Goal: Transaction & Acquisition: Subscribe to service/newsletter

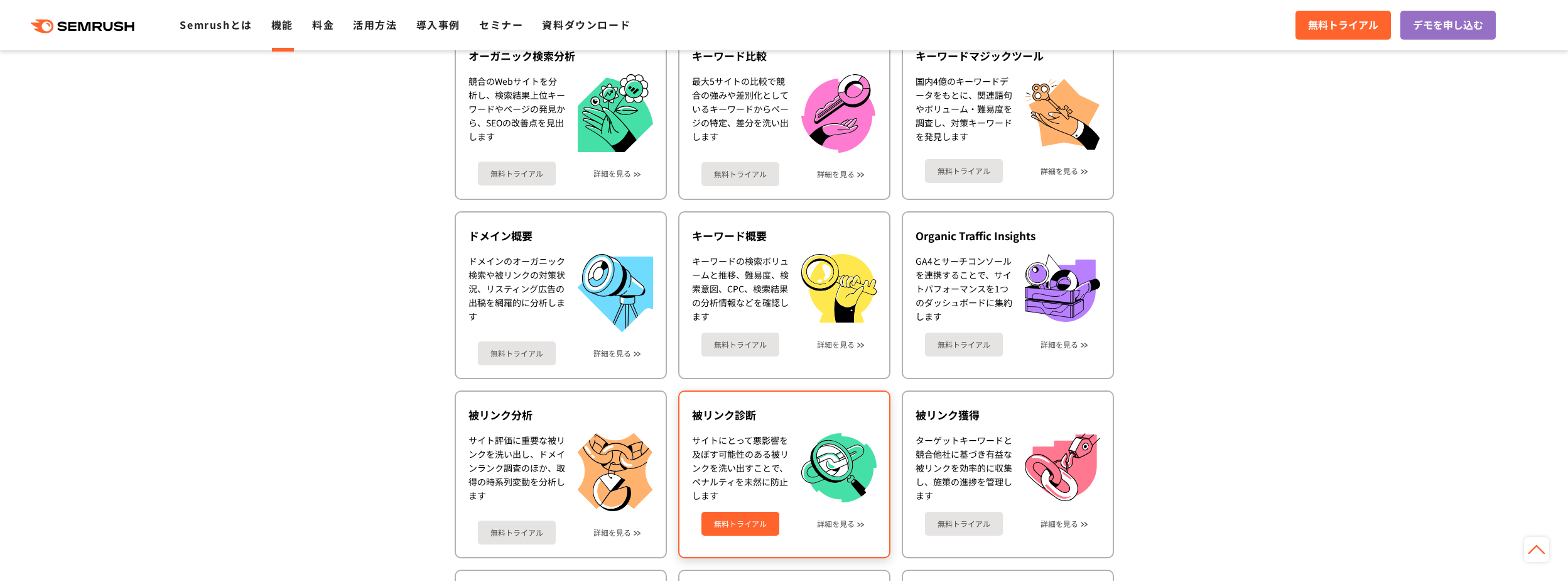
scroll to position [377, 0]
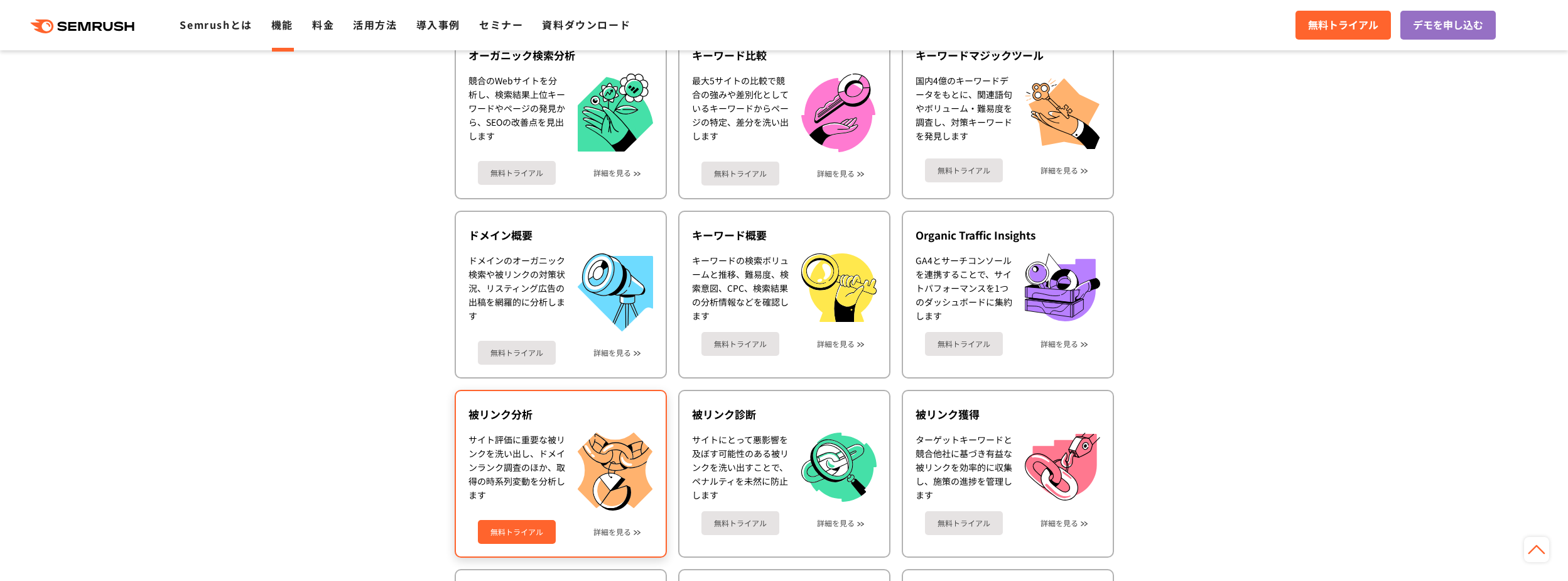
click at [496, 528] on link "無料トライアル" at bounding box center [517, 532] width 78 height 24
click at [622, 527] on link "詳細を見る" at bounding box center [611, 532] width 37 height 9
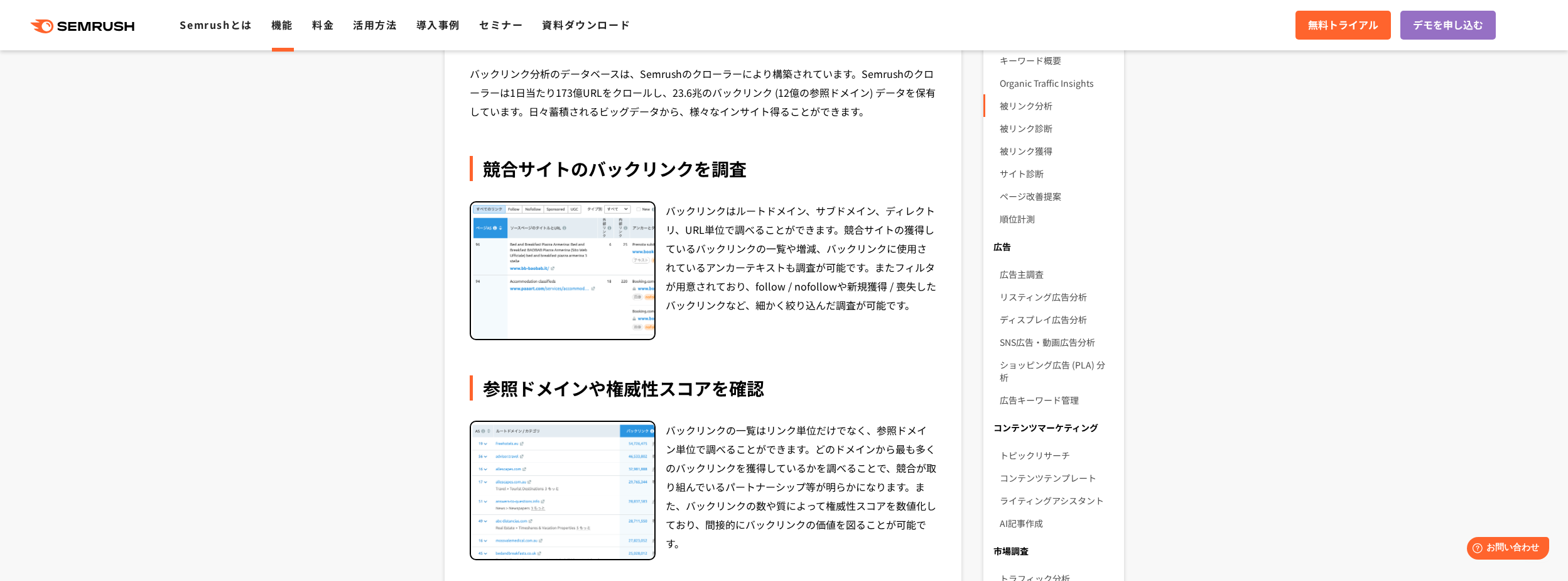
scroll to position [419, 0]
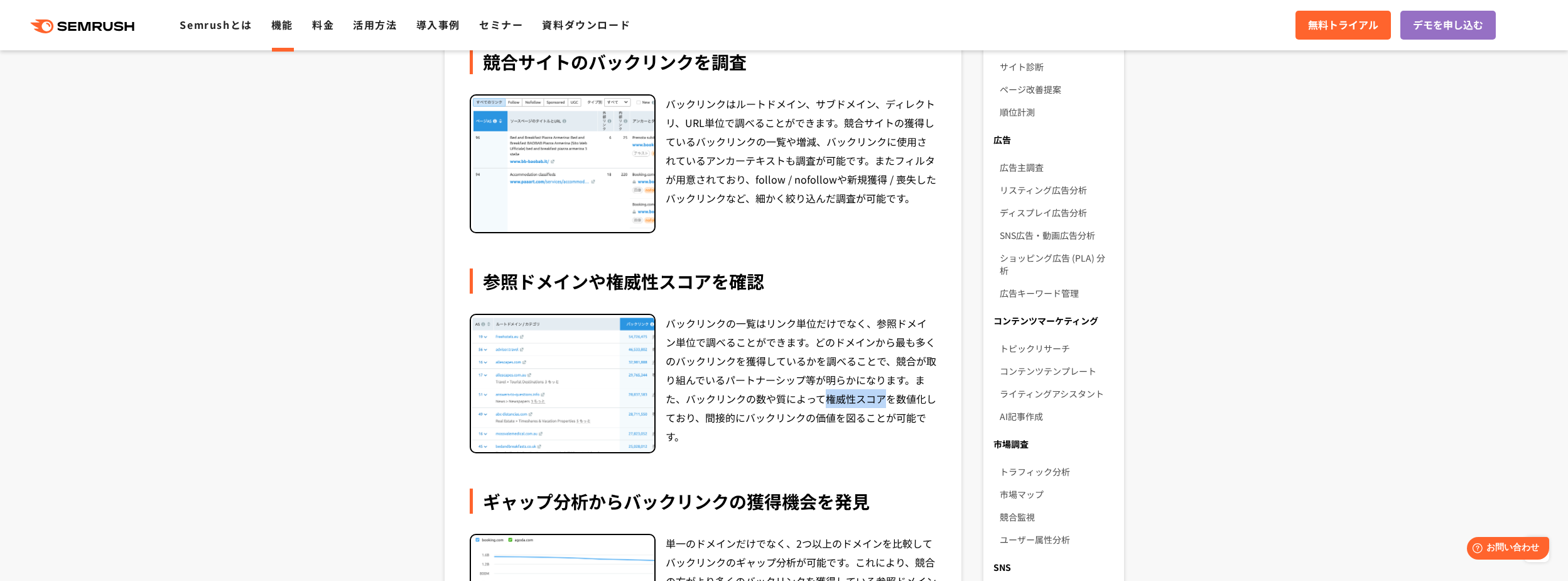
drag, startPoint x: 827, startPoint y: 397, endPoint x: 882, endPoint y: 396, distance: 55.0
click at [882, 396] on div "バックリンクの一覧はリンク単位だけでなく、参照ドメイン単位で調べることができます。どのドメインから最も多くのバックリンクを獲得しているかを調べることで、競合が…" at bounding box center [801, 383] width 272 height 139
copy div "権威性スコア"
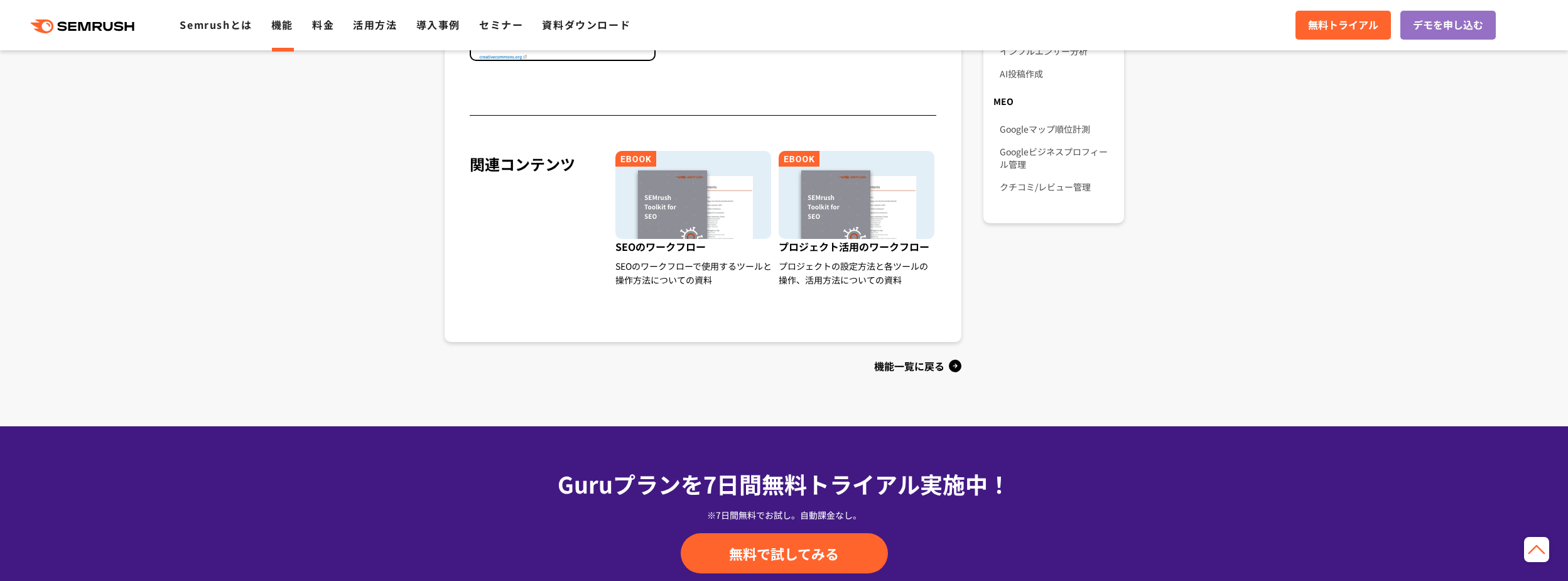
scroll to position [1174, 0]
